Goal: Information Seeking & Learning: Stay updated

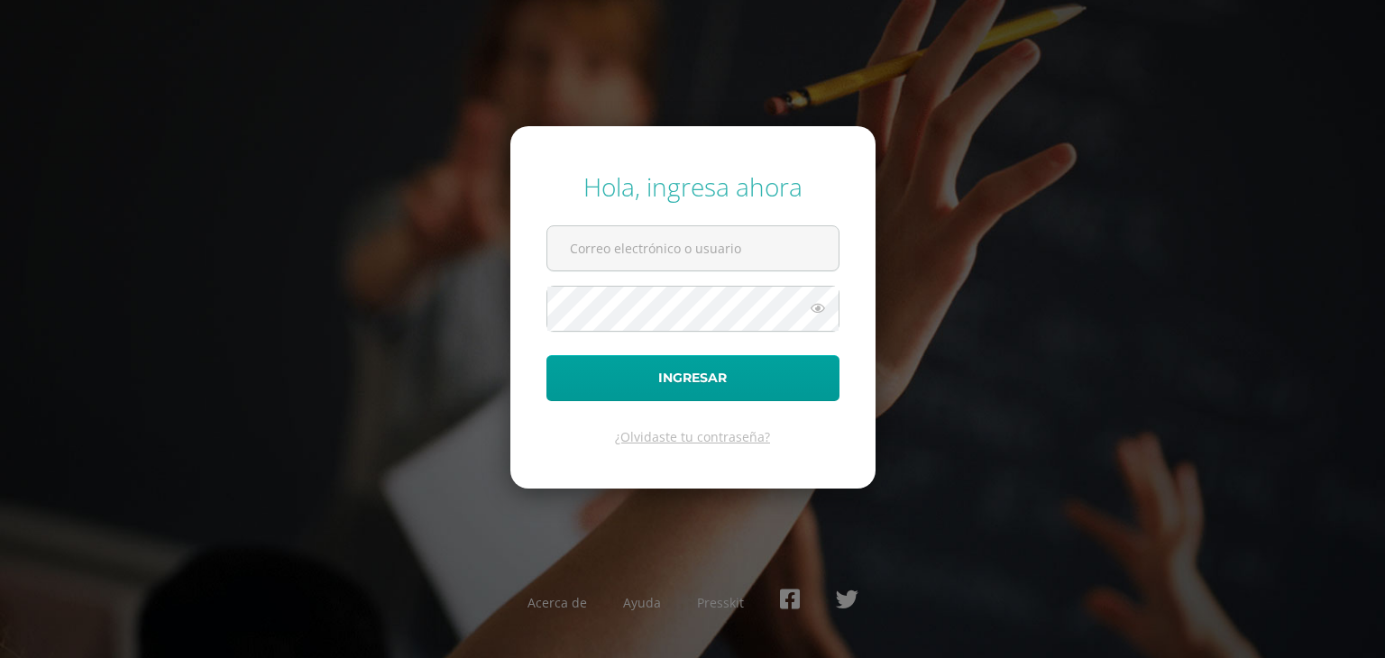
type input "COS2025104@osoriosandoval.edu.gt"
click at [817, 308] on icon at bounding box center [817, 309] width 23 height 22
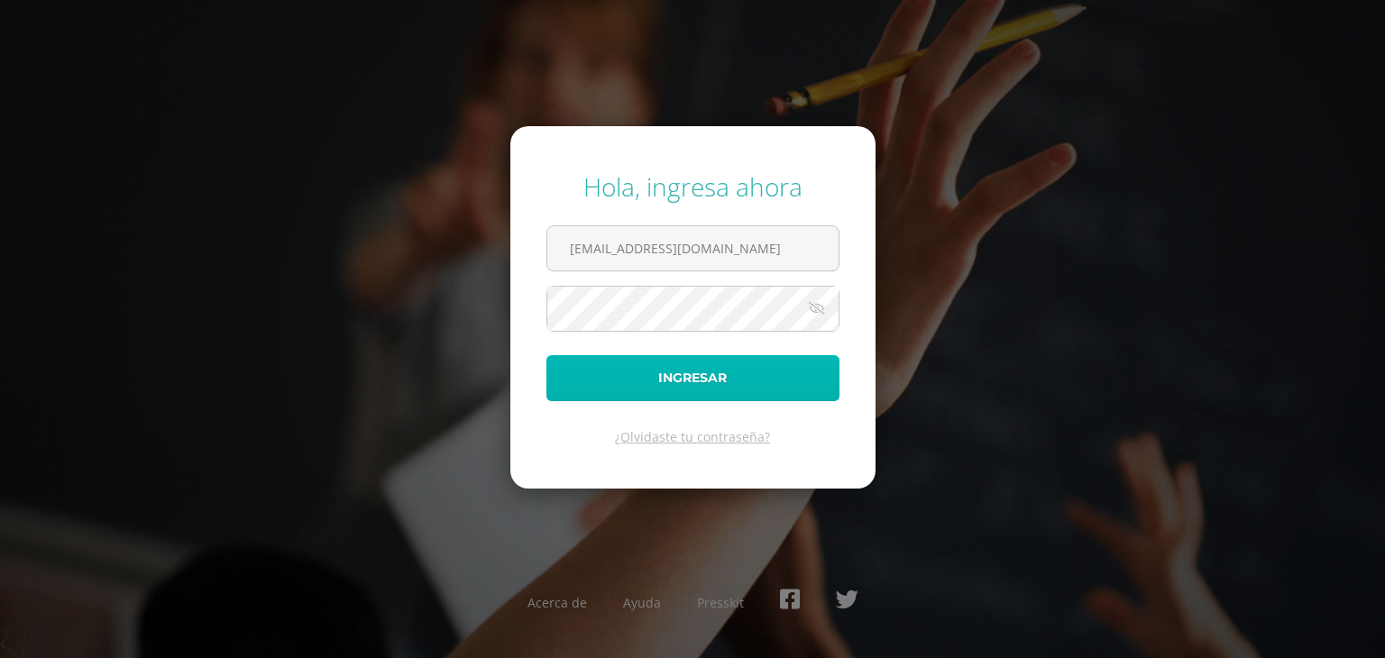
click at [720, 390] on button "Ingresar" at bounding box center [692, 378] width 293 height 46
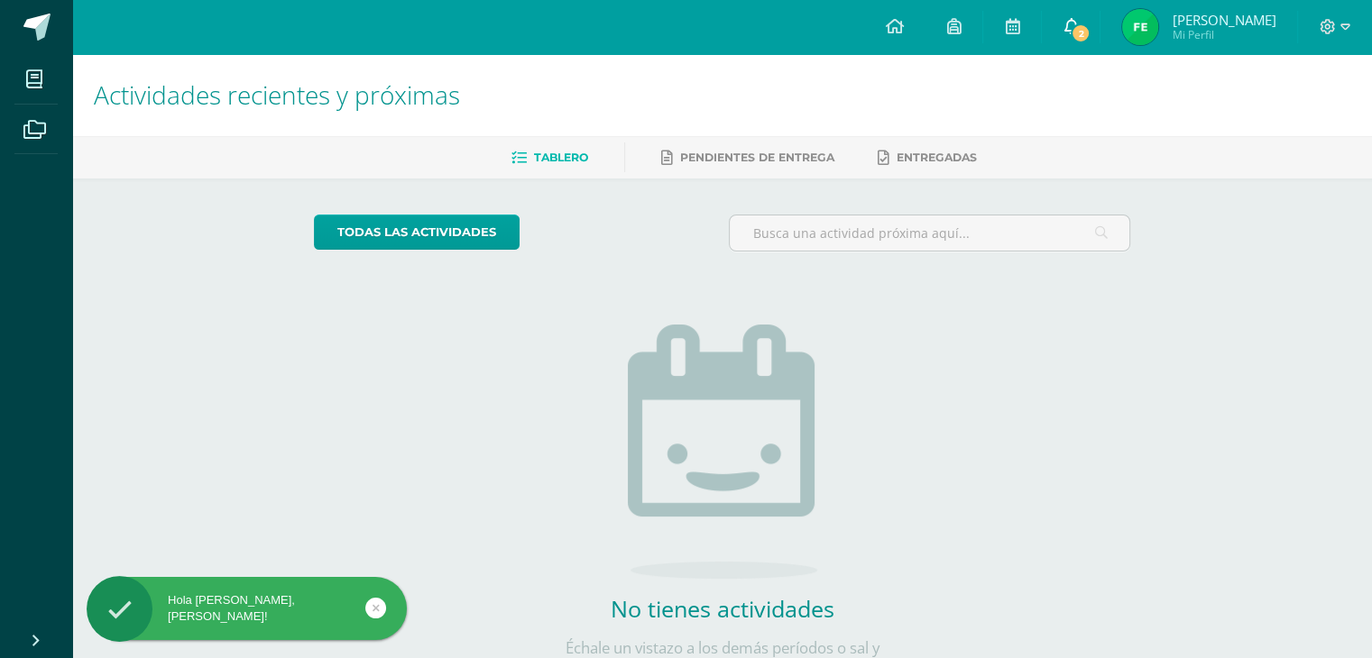
click at [1042, 29] on link "2" at bounding box center [1071, 27] width 58 height 54
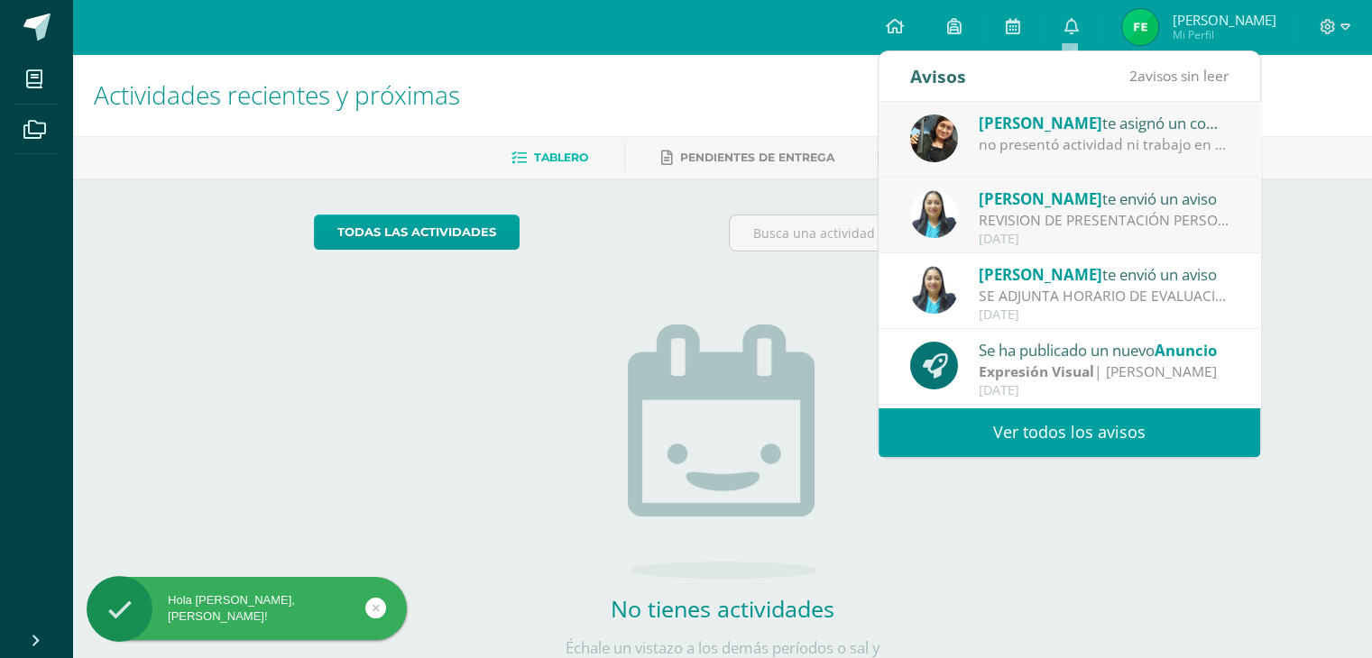
click at [1071, 117] on span "[PERSON_NAME]" at bounding box center [1040, 123] width 124 height 21
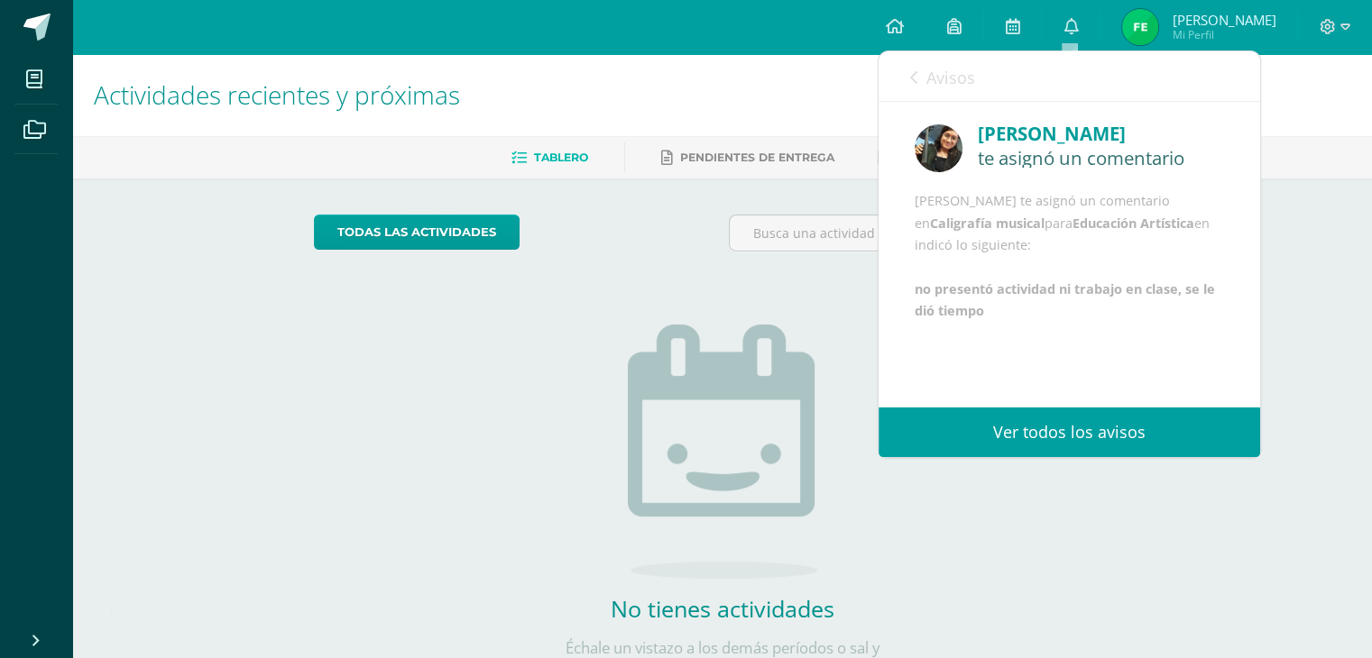
scroll to position [21, 0]
click at [761, 69] on h1 "Actividades recientes y próximas" at bounding box center [722, 95] width 1256 height 82
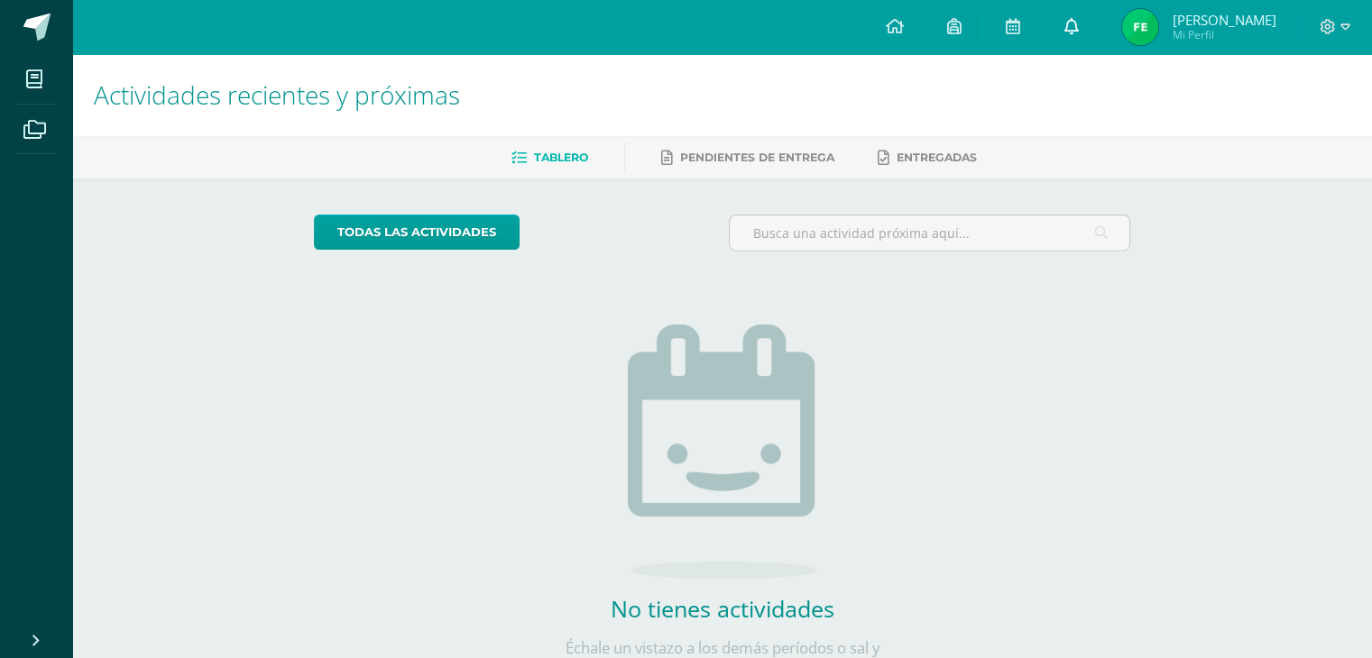
click at [1090, 28] on link "0" at bounding box center [1071, 27] width 58 height 54
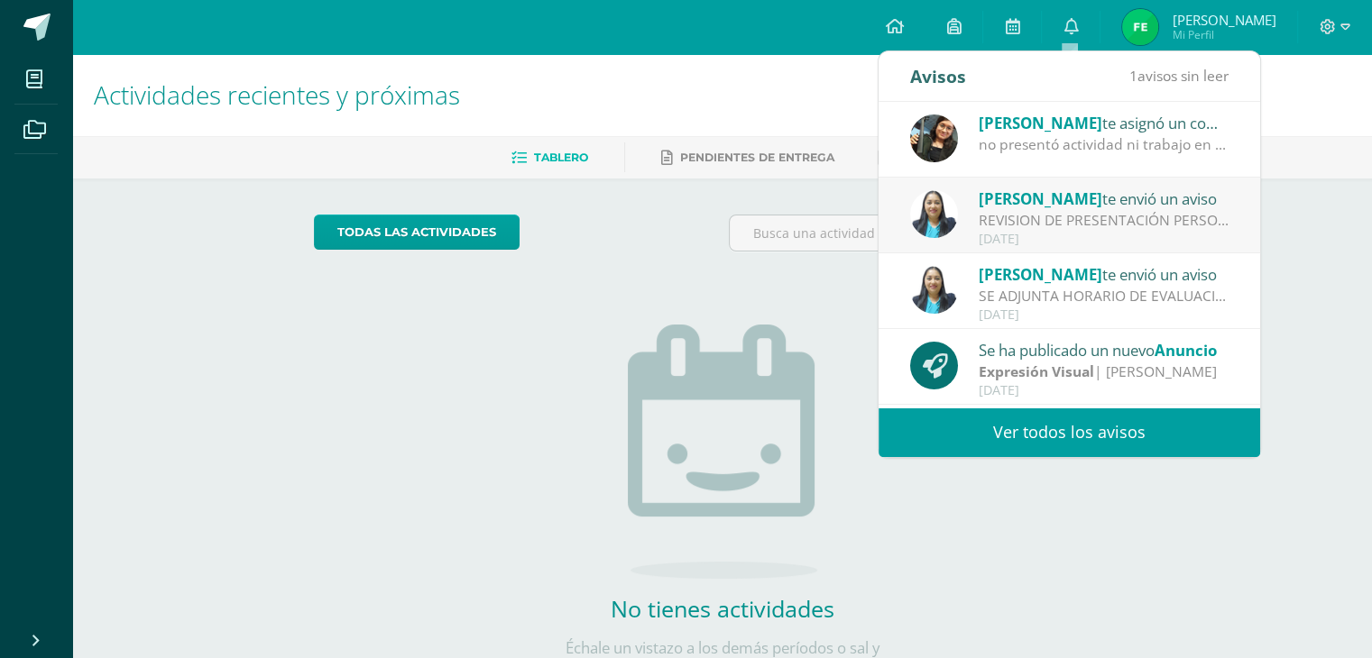
click at [1043, 216] on div "REVISION DE PRESENTACIÓN PERSONAL: Saludos Cordiales Les recordamos que estamos…" at bounding box center [1103, 220] width 251 height 21
click at [999, 205] on span "[PERSON_NAME]" at bounding box center [1040, 198] width 124 height 21
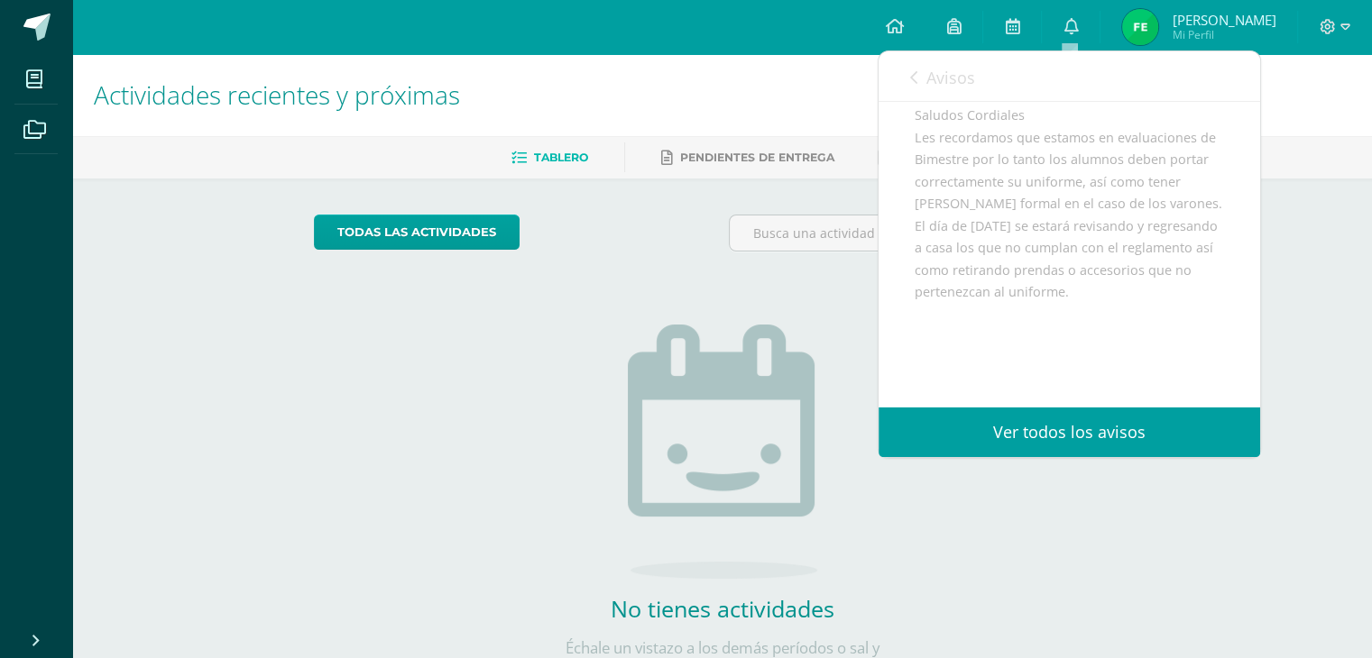
scroll to position [201, 0]
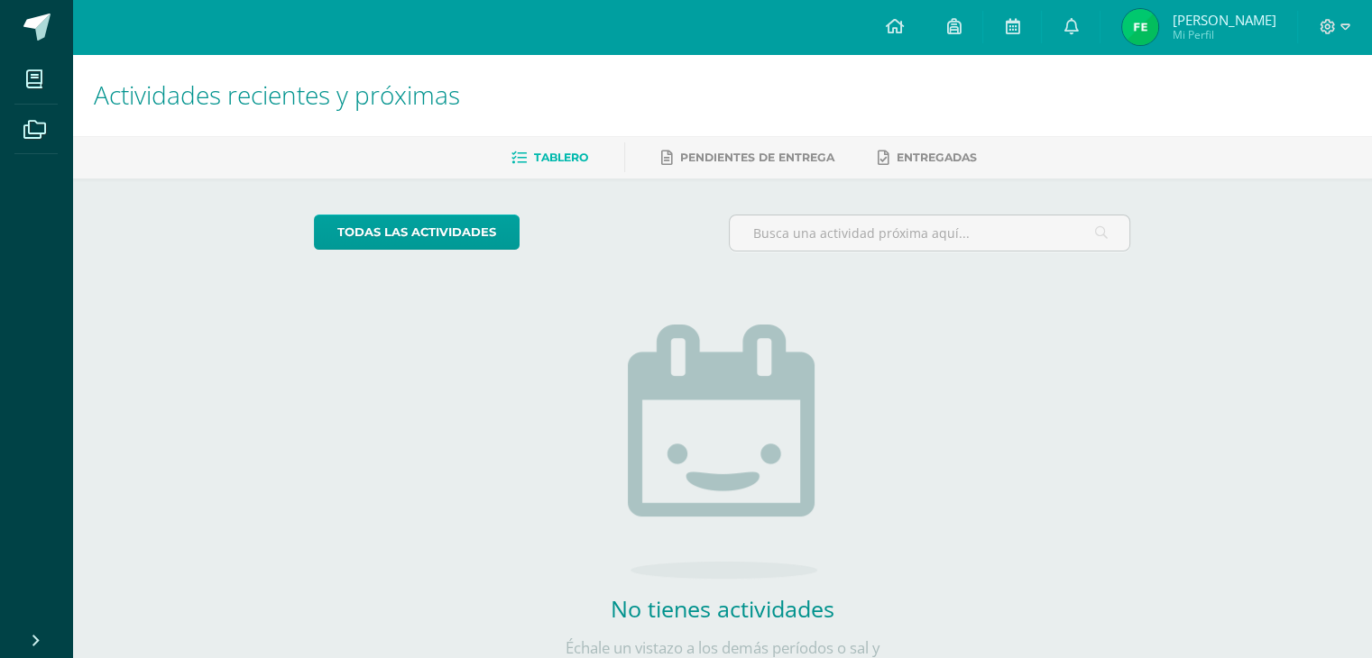
drag, startPoint x: 855, startPoint y: 48, endPoint x: 839, endPoint y: 114, distance: 67.8
click at [853, 51] on div "Configuración Cerrar sesión [PERSON_NAME] Mi Perfil 2 0 Mis accesos directos Ap…" at bounding box center [722, 27] width 1300 height 54
click at [1070, 47] on link "0" at bounding box center [1071, 27] width 58 height 54
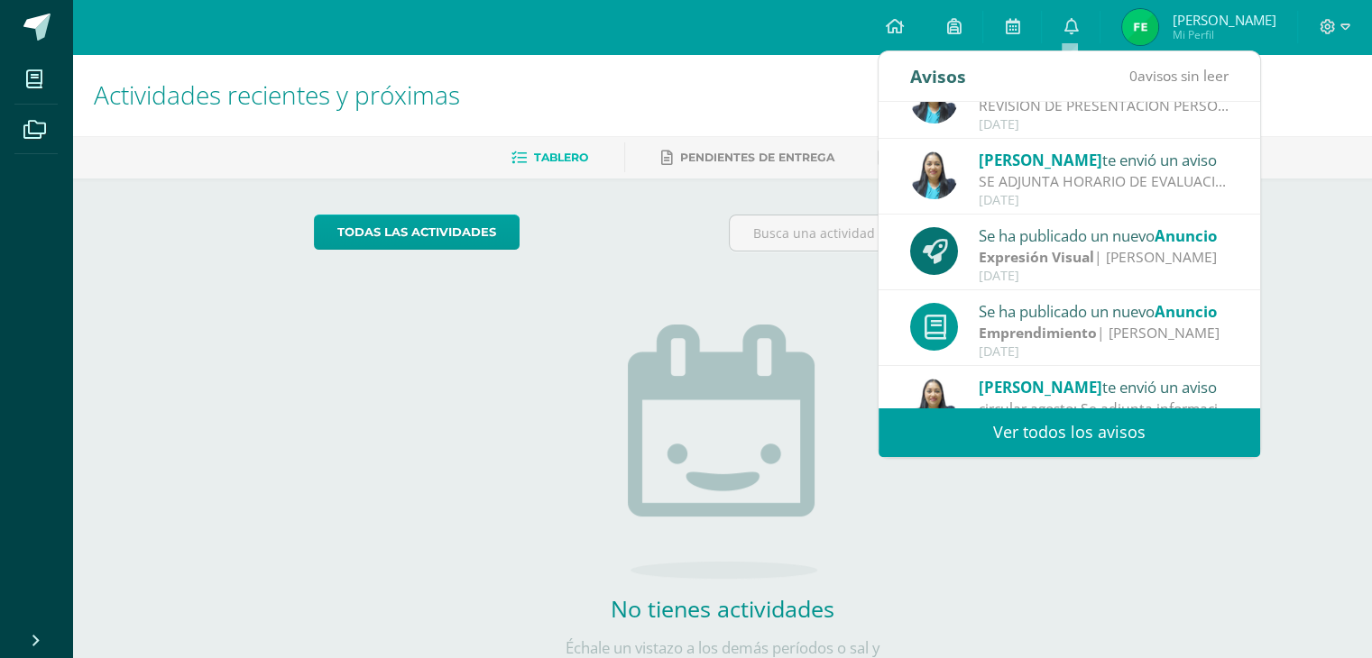
scroll to position [180, 0]
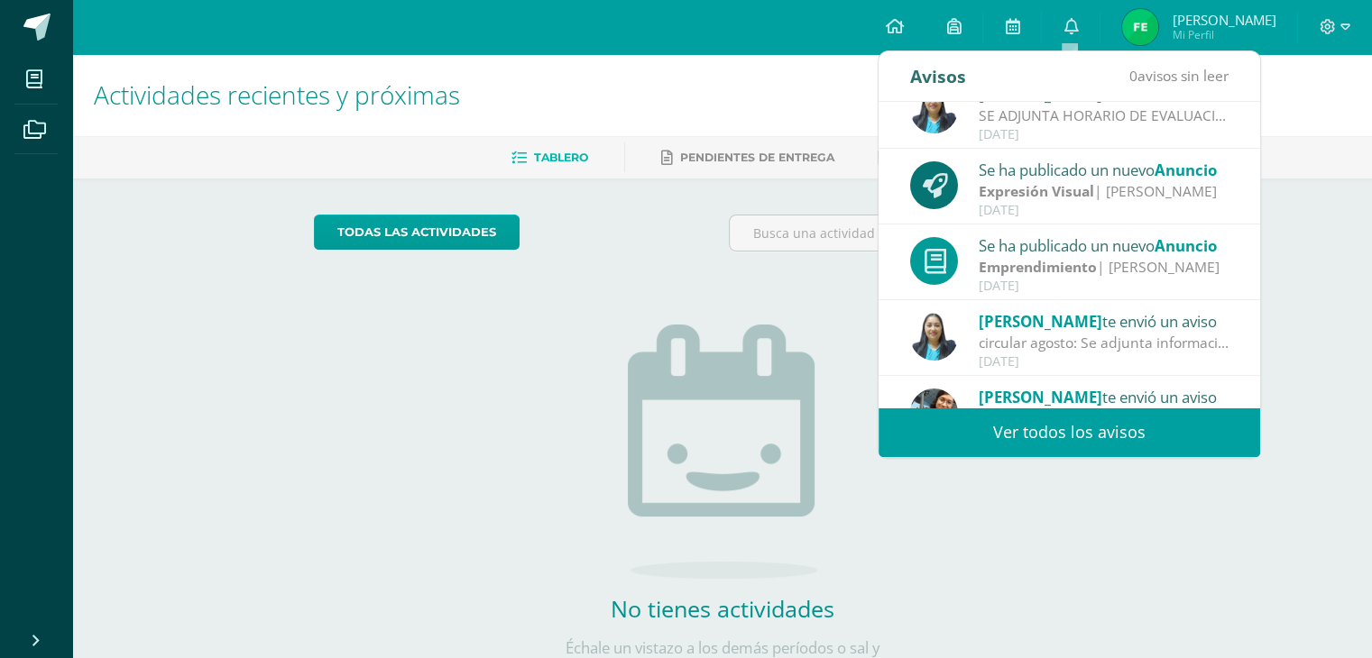
click at [1060, 196] on strong "Expresión Visual" at bounding box center [1035, 191] width 115 height 20
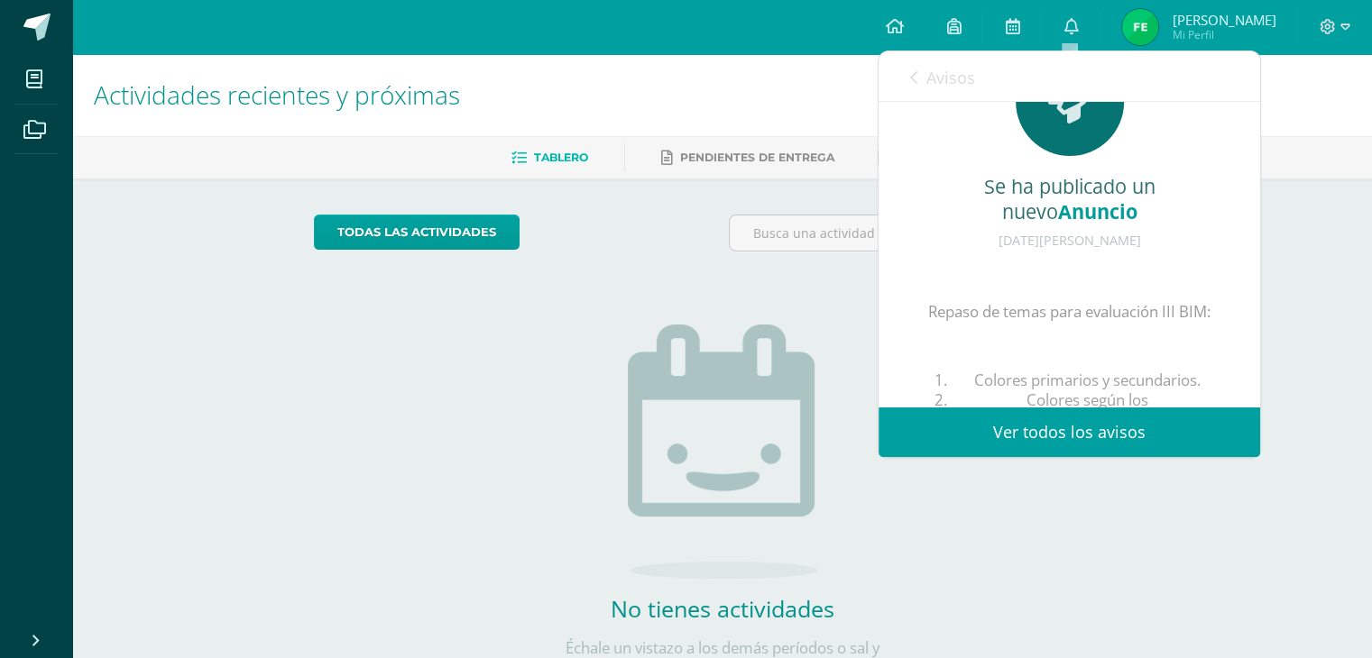
scroll to position [62, 0]
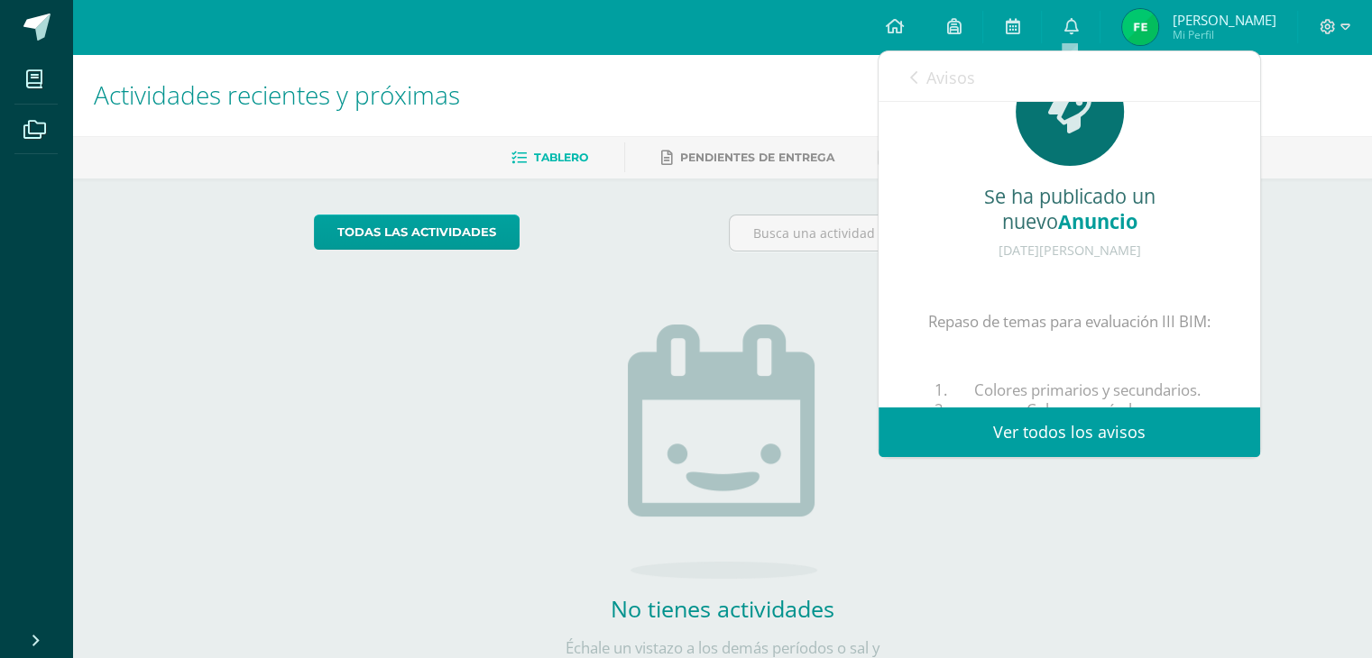
click at [916, 78] on icon at bounding box center [913, 77] width 7 height 14
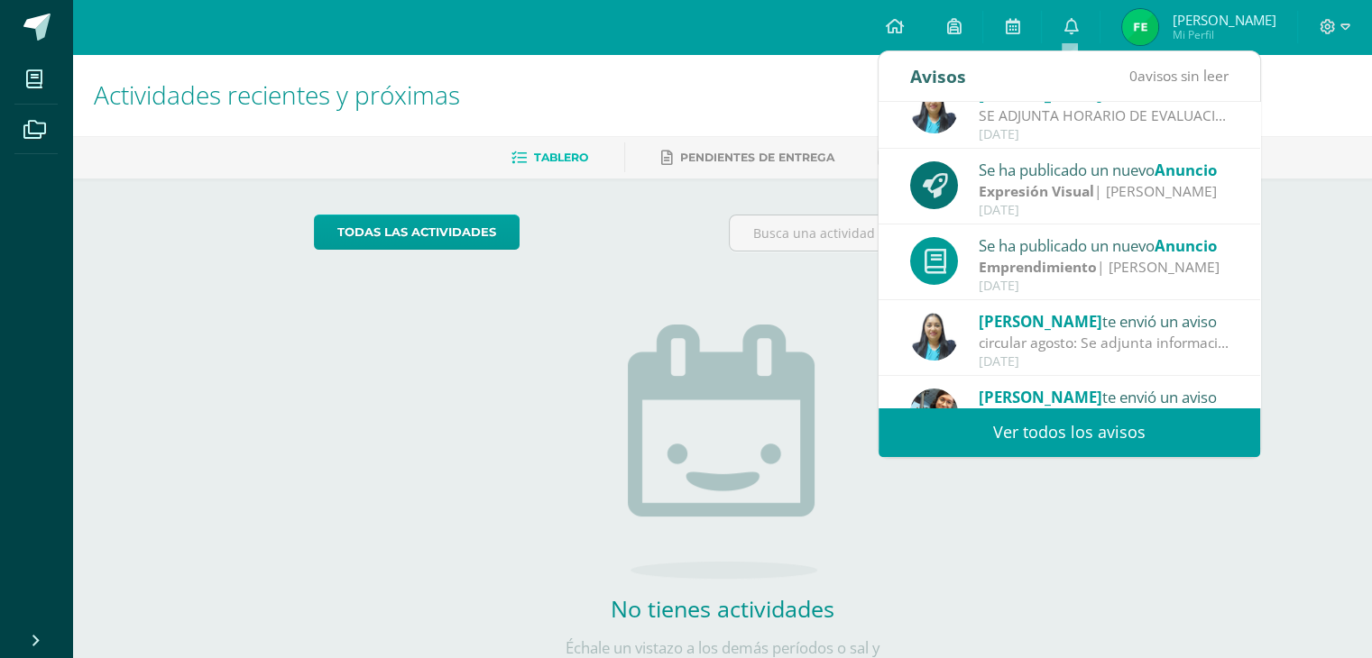
click at [1098, 330] on div "[PERSON_NAME] te envió un aviso" at bounding box center [1103, 320] width 251 height 23
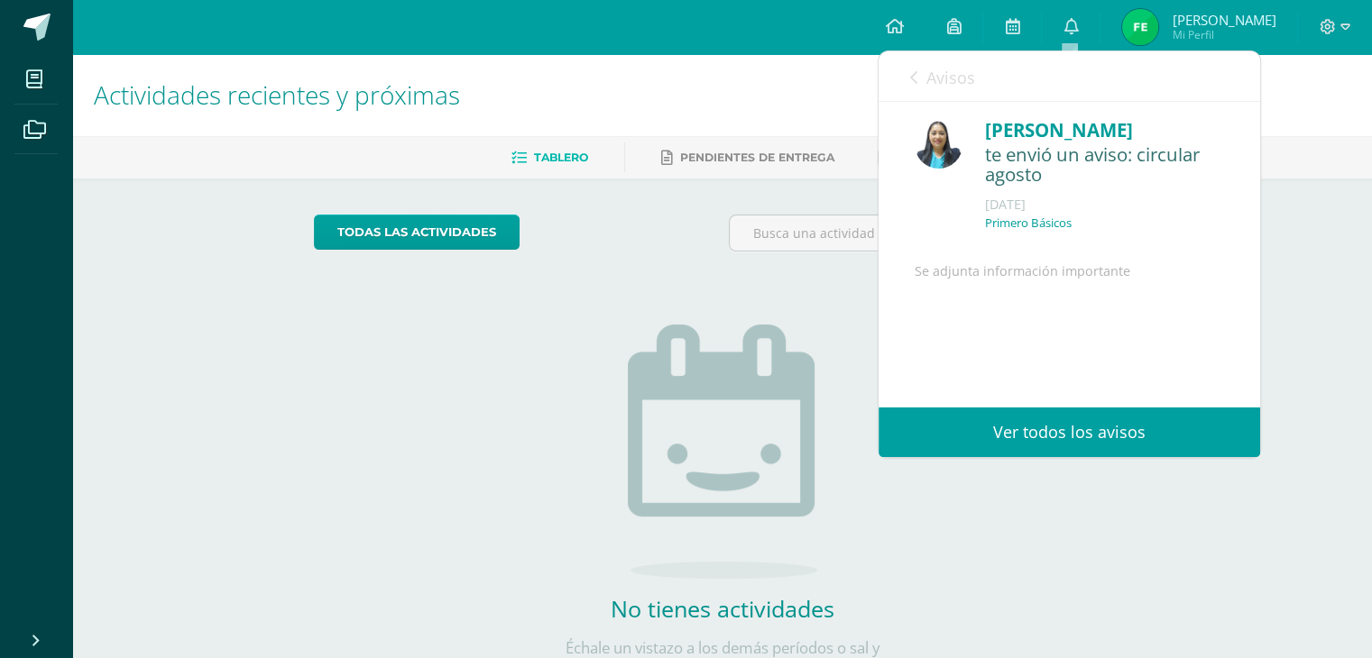
scroll to position [0, 0]
click at [920, 84] on link "Avisos" at bounding box center [942, 76] width 65 height 51
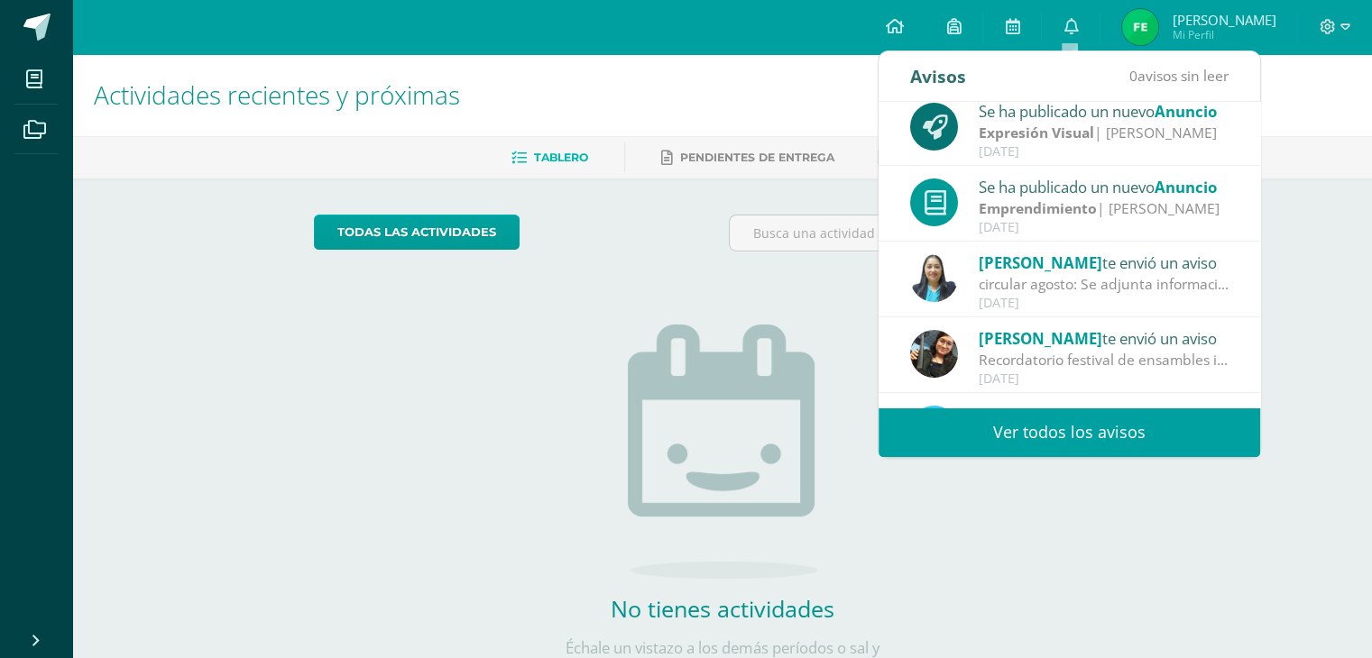
scroll to position [299, 0]
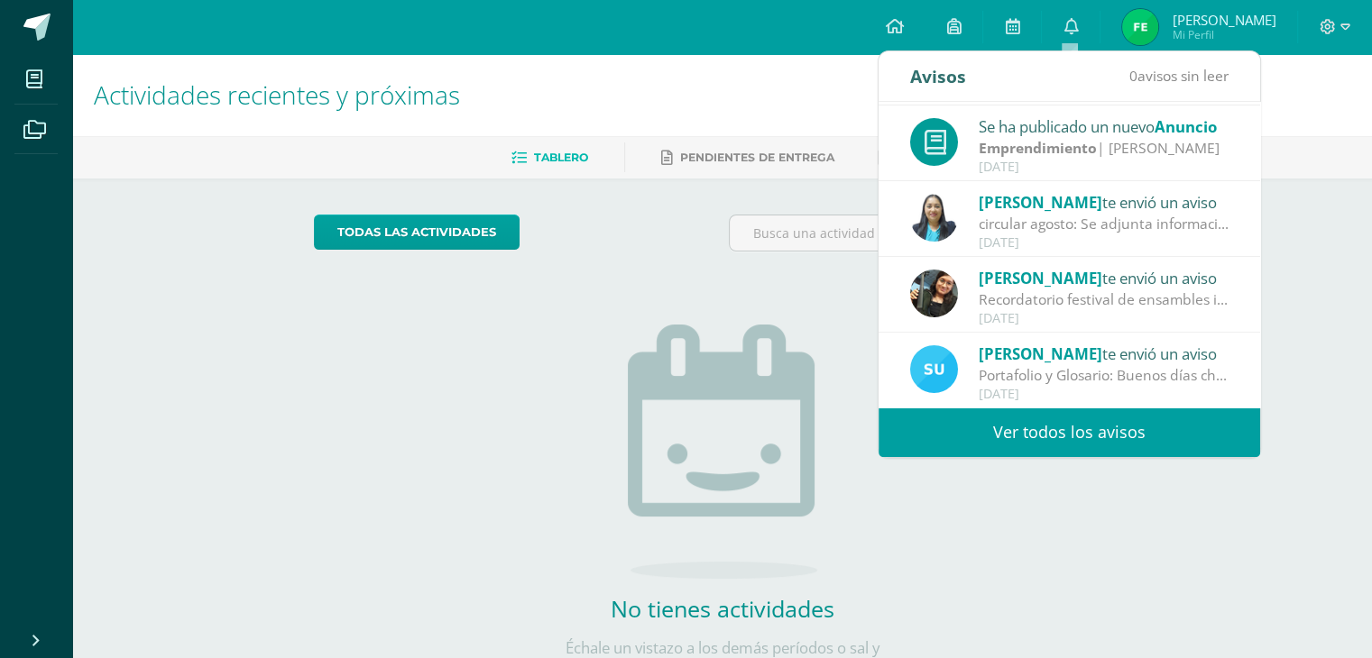
click at [762, 119] on h1 "Actividades recientes y próximas" at bounding box center [722, 95] width 1256 height 82
